Goal: Find specific page/section: Find specific page/section

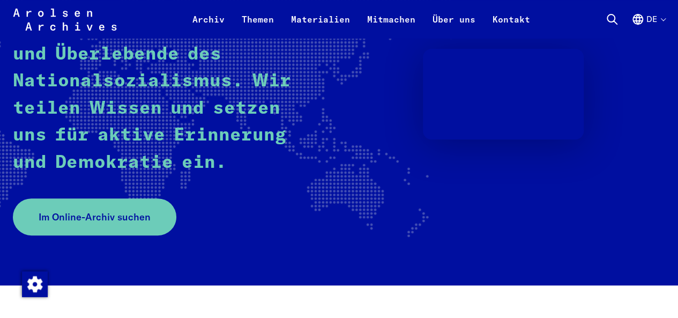
scroll to position [189, 0]
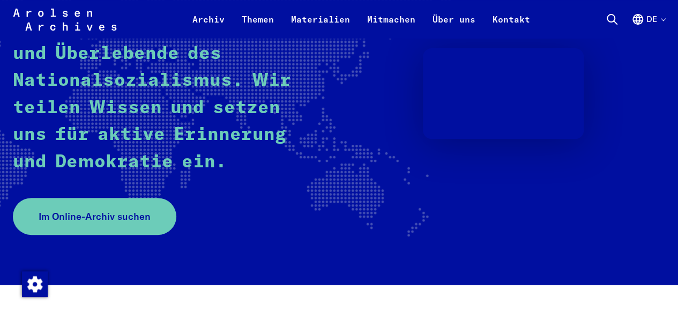
click at [656, 20] on button "de" at bounding box center [648, 26] width 34 height 26
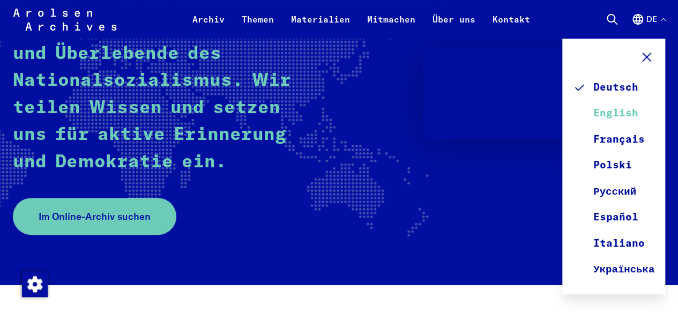
click at [617, 114] on link "English" at bounding box center [613, 114] width 81 height 26
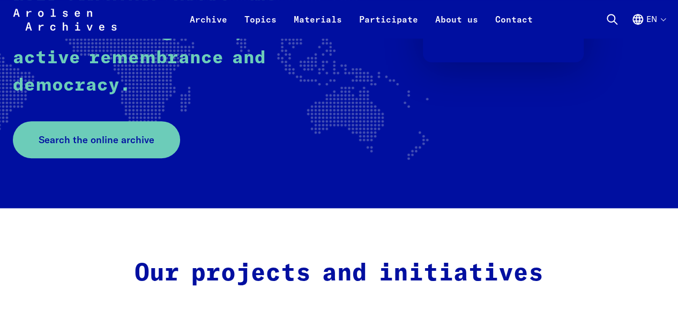
scroll to position [272, 0]
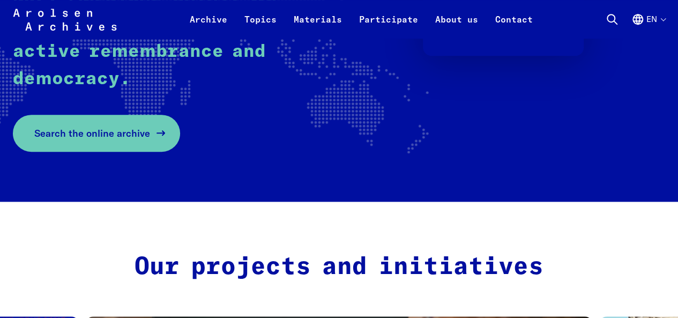
click at [128, 132] on span "Search the online archive" at bounding box center [92, 133] width 116 height 14
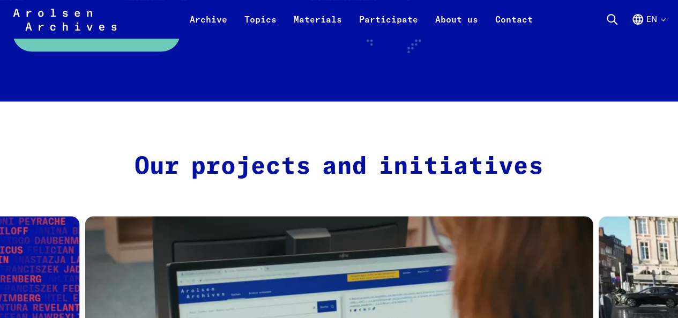
scroll to position [373, 0]
